Goal: Find specific page/section: Find specific page/section

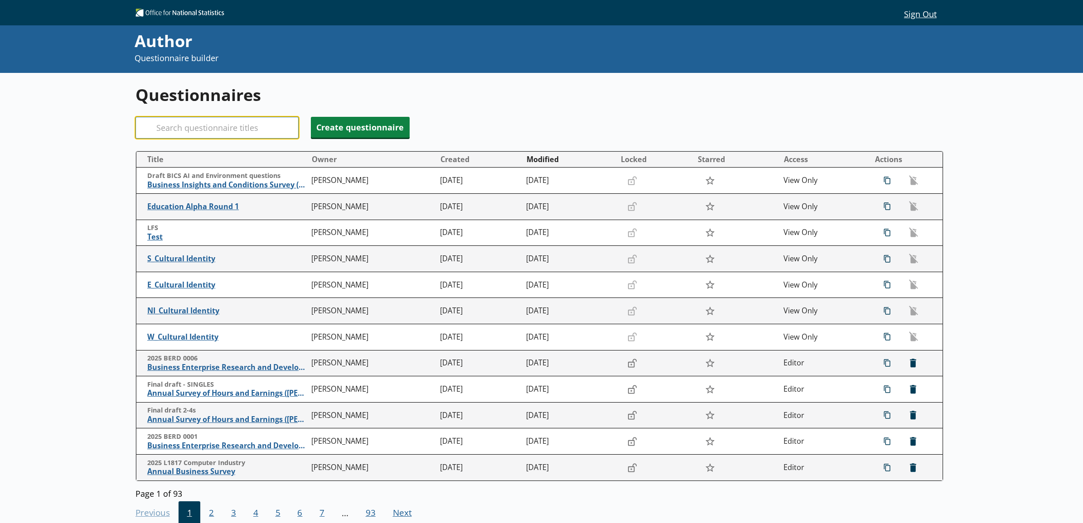
click at [231, 134] on input "Search" at bounding box center [216, 128] width 163 height 22
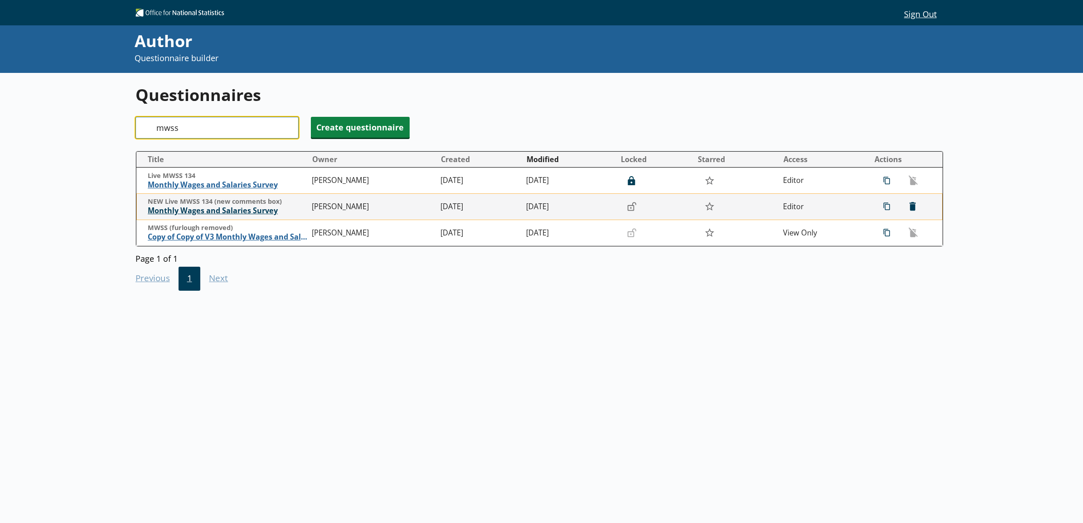
type input "mwss"
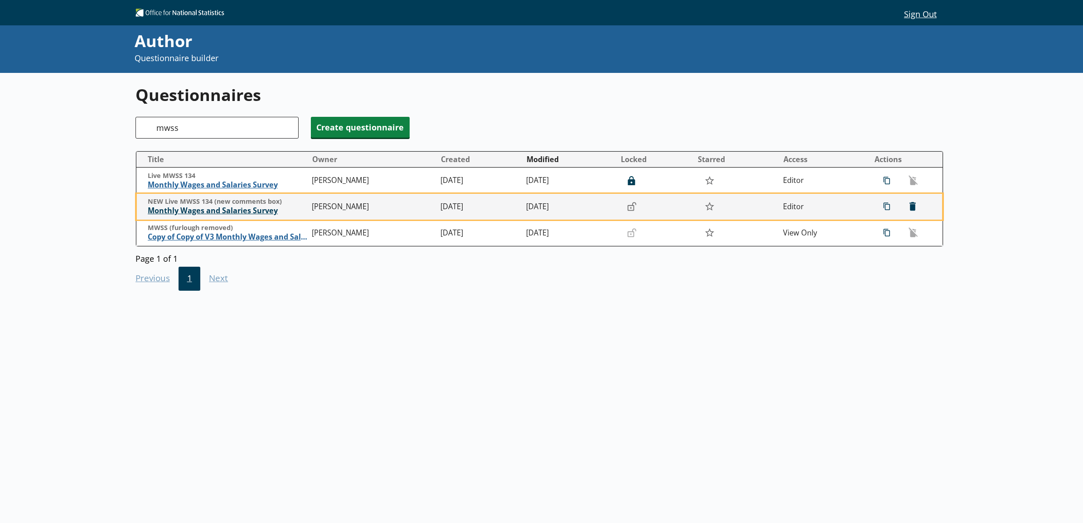
click at [232, 214] on span "Monthly Wages and Salaries Survey" at bounding box center [228, 211] width 160 height 10
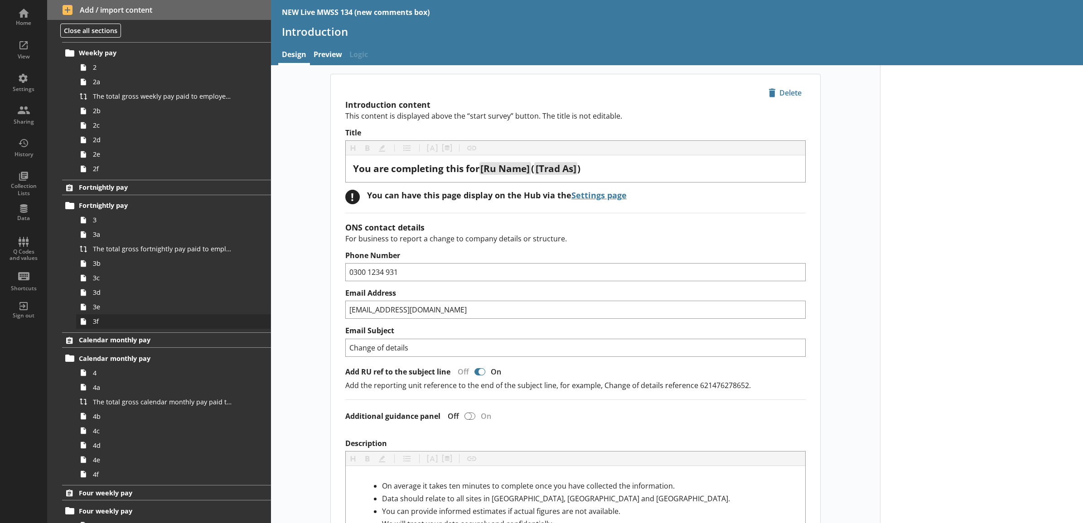
scroll to position [438, 0]
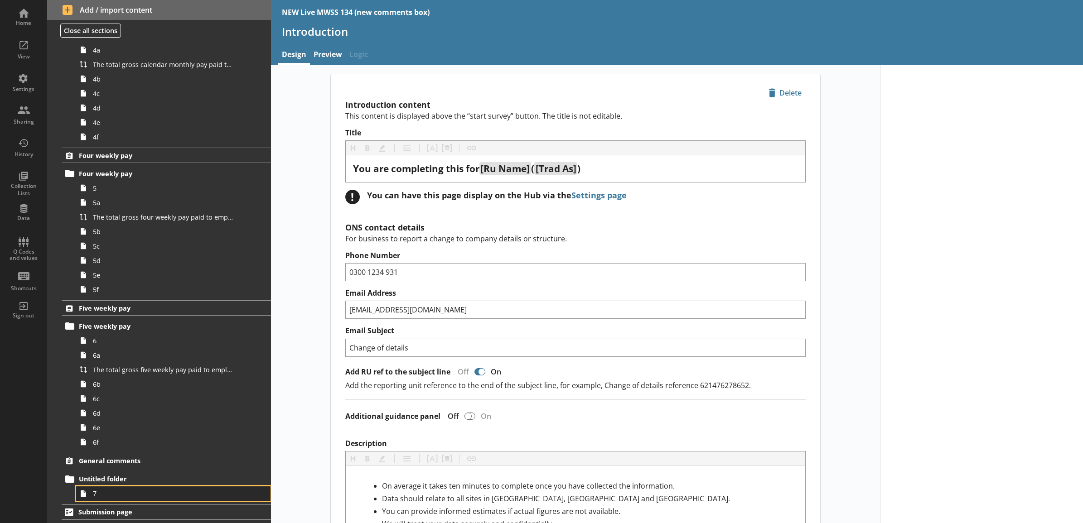
click at [126, 494] on span "7" at bounding box center [163, 493] width 141 height 9
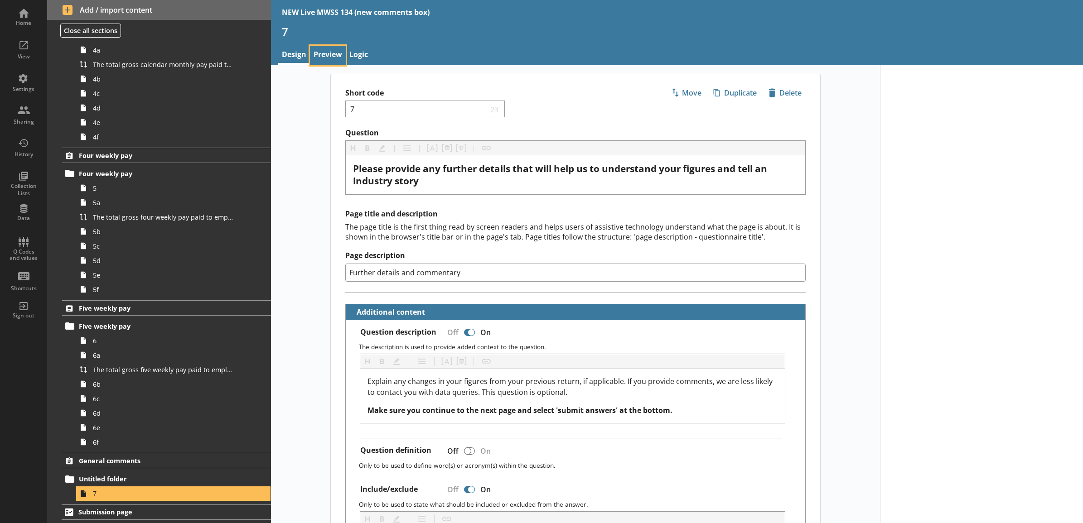
click at [331, 49] on link "Preview" at bounding box center [328, 55] width 36 height 19
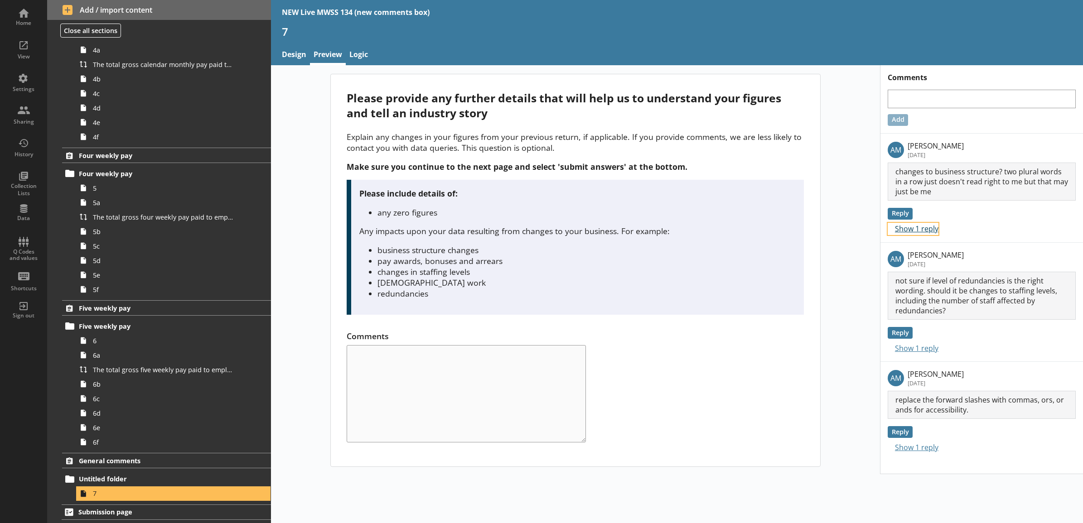
click at [935, 231] on button "Show 1 reply" at bounding box center [913, 229] width 51 height 12
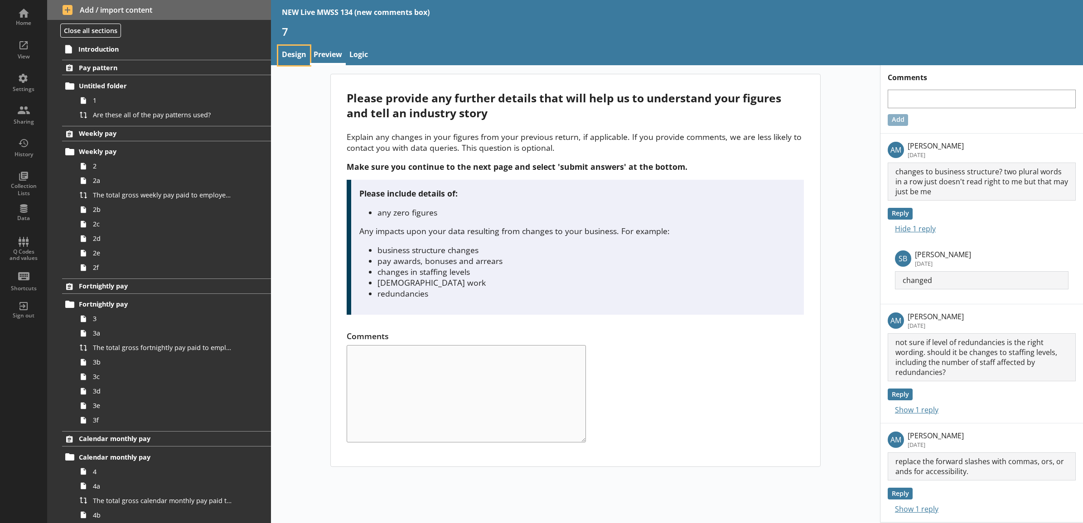
click at [302, 60] on link "Design" at bounding box center [294, 55] width 32 height 19
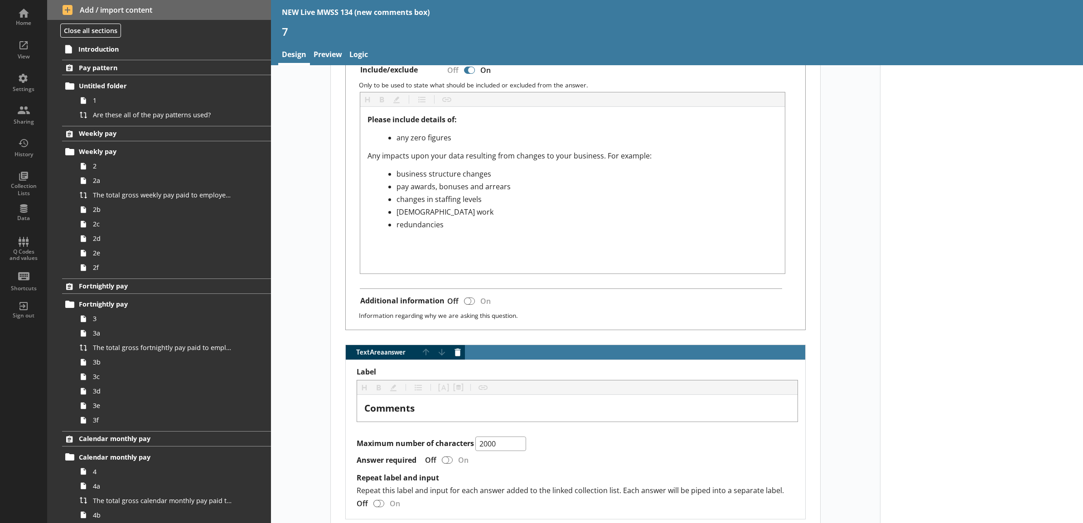
scroll to position [516, 0]
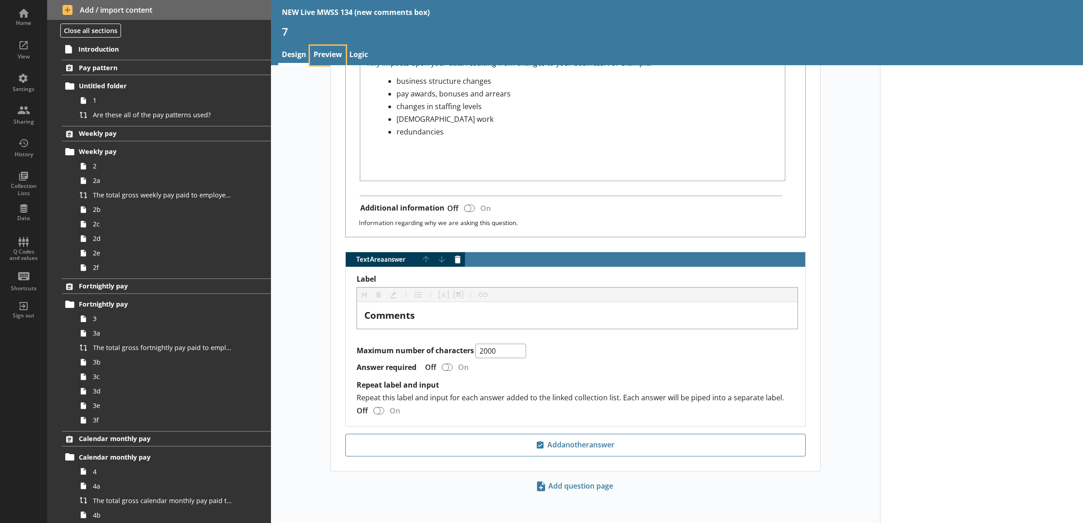
click at [322, 58] on link "Preview" at bounding box center [328, 55] width 36 height 19
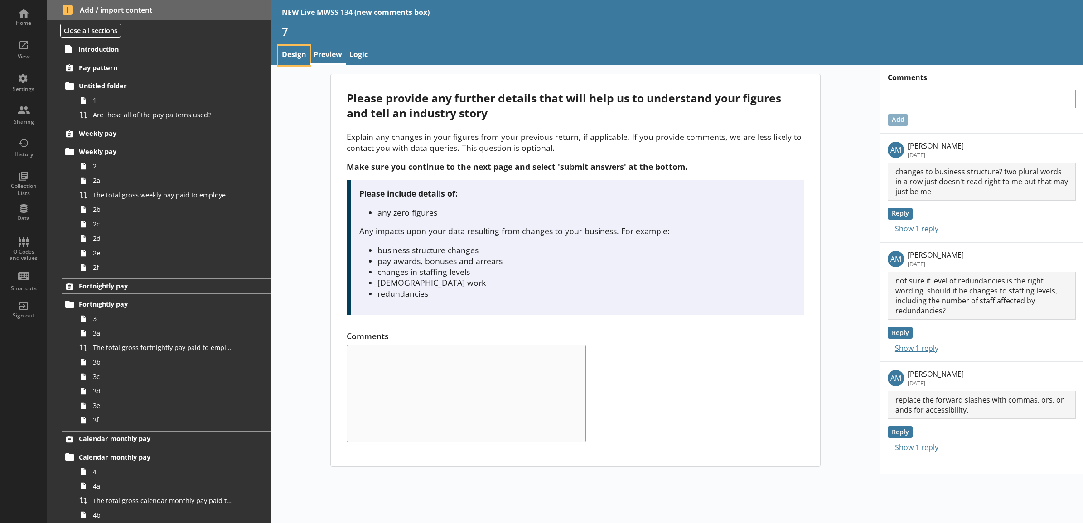
click at [299, 57] on link "Design" at bounding box center [294, 55] width 32 height 19
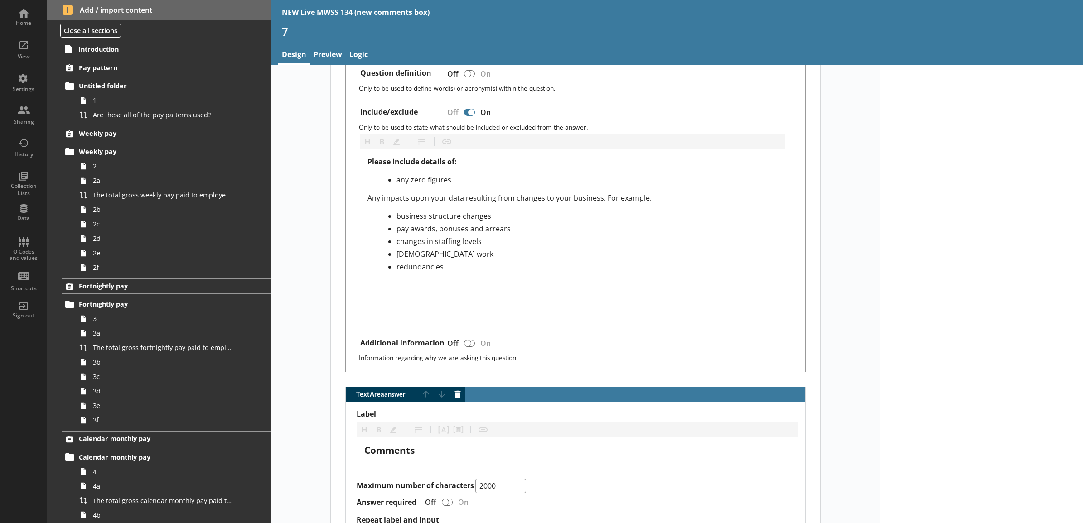
scroll to position [516, 0]
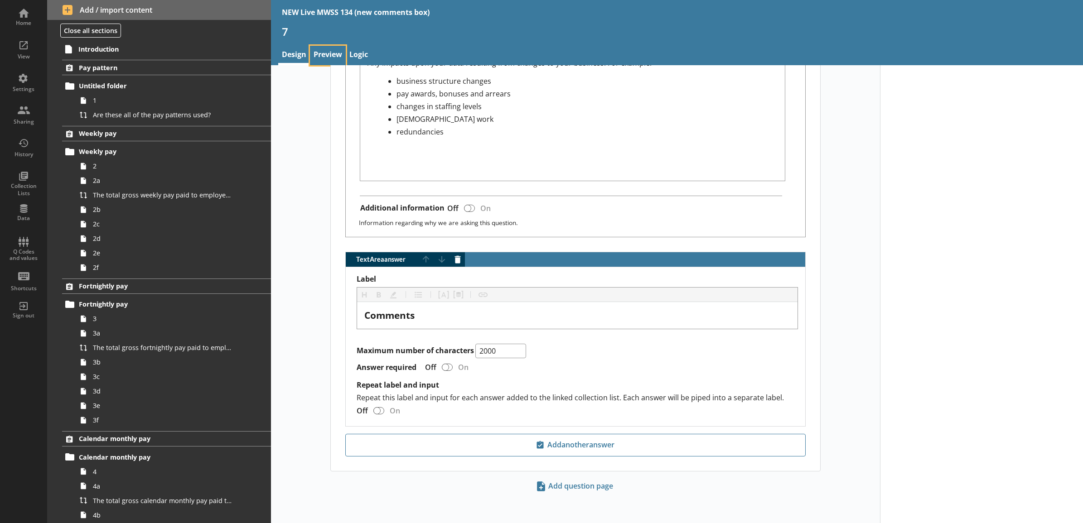
click at [332, 55] on link "Preview" at bounding box center [328, 55] width 36 height 19
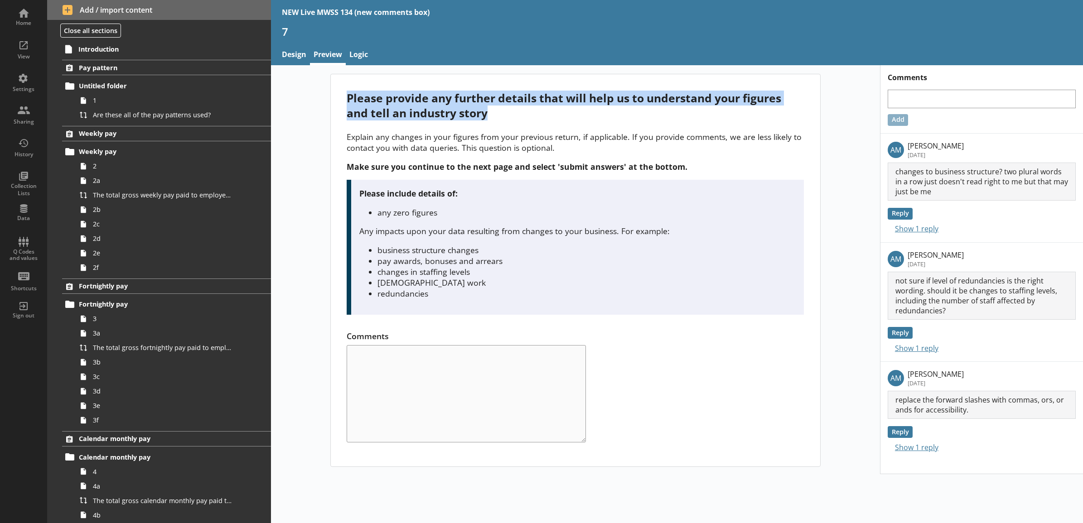
drag, startPoint x: 343, startPoint y: 97, endPoint x: 494, endPoint y: 119, distance: 152.9
click at [494, 119] on div "Please provide any further details that will help us to understand your figures…" at bounding box center [575, 270] width 489 height 392
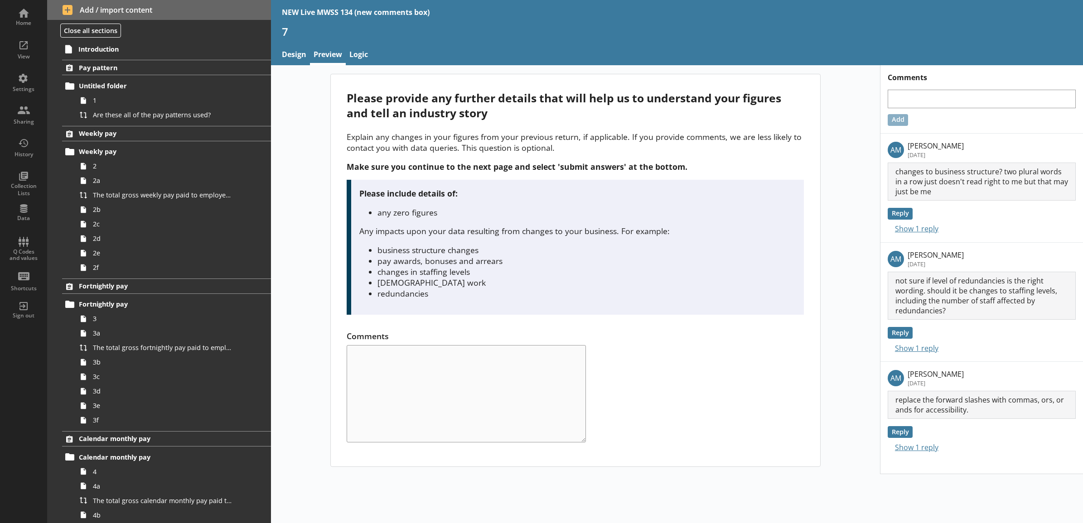
drag, startPoint x: 494, startPoint y: 119, endPoint x: 503, endPoint y: 137, distance: 19.9
click at [503, 137] on p "Explain any changes in your figures from your previous return, if applicable. I…" at bounding box center [575, 142] width 457 height 22
click at [300, 57] on link "Design" at bounding box center [294, 55] width 32 height 19
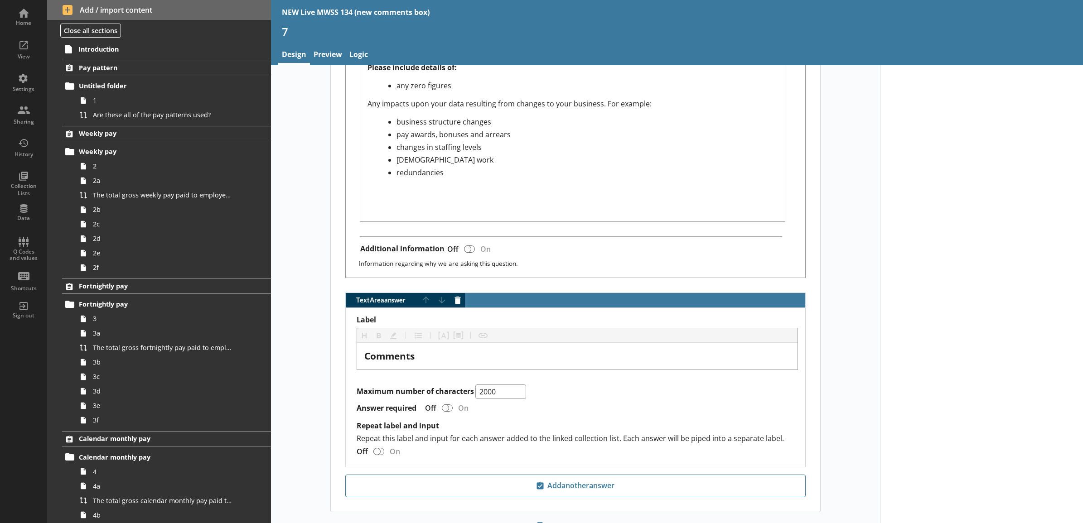
scroll to position [516, 0]
